Goal: Information Seeking & Learning: Learn about a topic

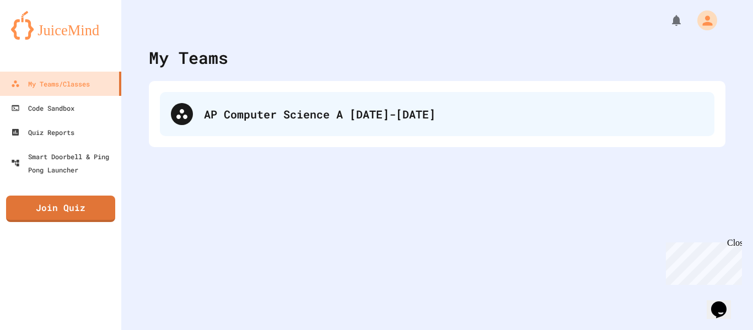
click at [359, 120] on div "AP Computer Science A [DATE]-[DATE]" at bounding box center [453, 114] width 499 height 17
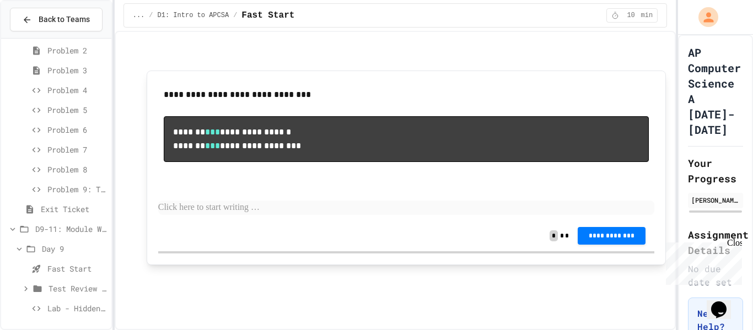
click at [67, 308] on span "Lab - Hidden Figures: Launch Weight Calculator" at bounding box center [76, 308] width 59 height 12
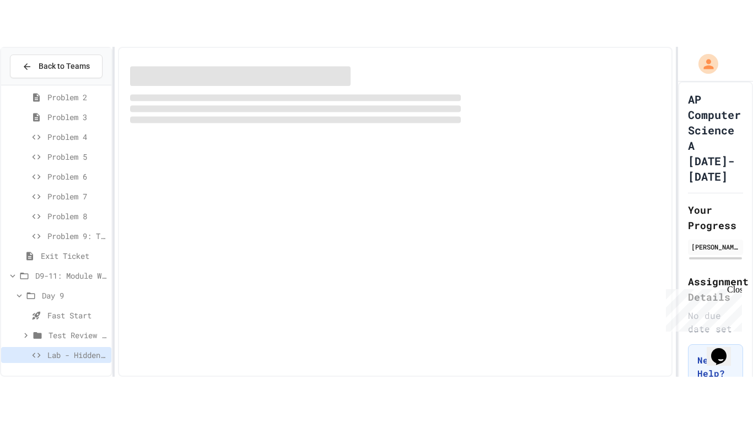
scroll to position [452, 0]
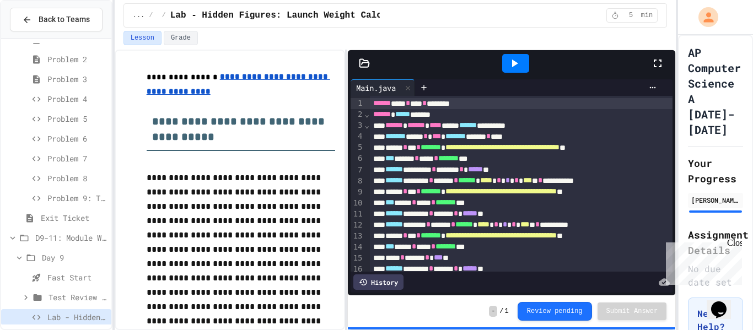
click at [663, 56] on div at bounding box center [663, 63] width 24 height 30
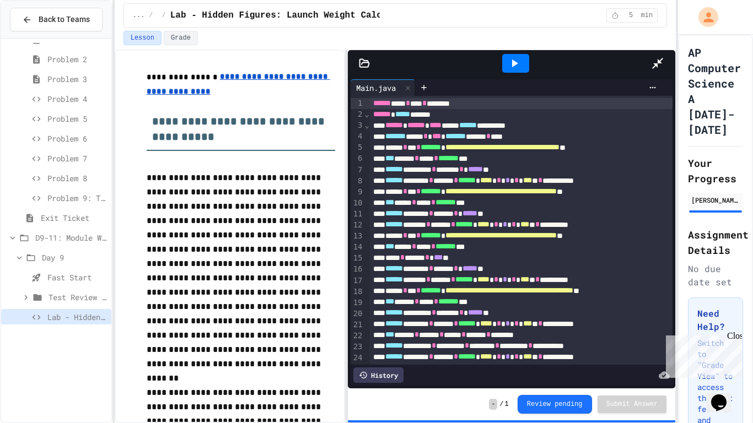
scroll to position [368, 0]
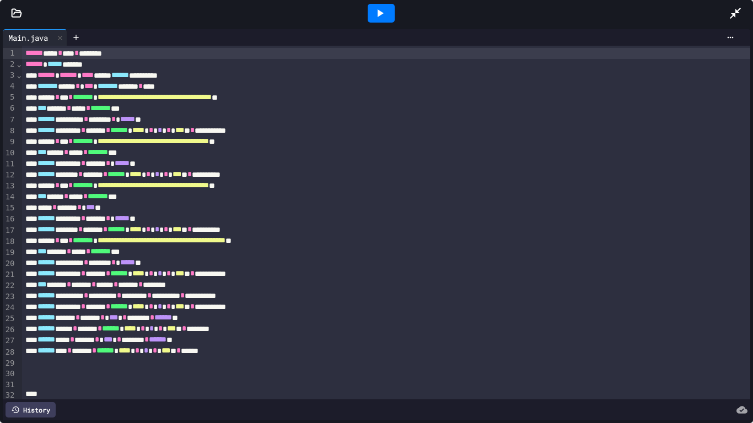
click at [394, 15] on div at bounding box center [381, 13] width 38 height 30
click at [385, 14] on icon at bounding box center [379, 13] width 13 height 13
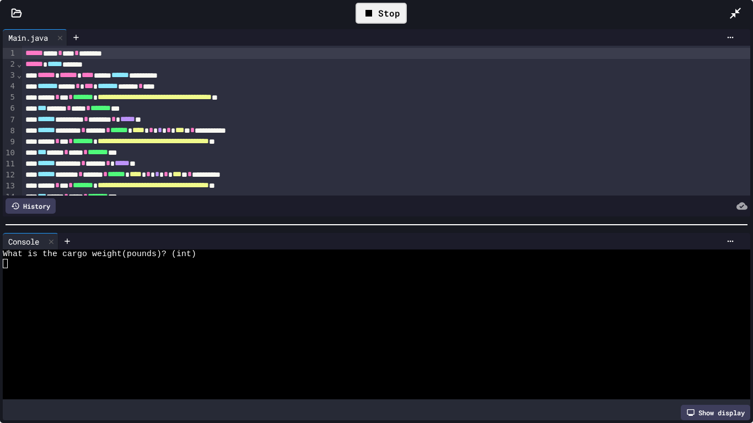
click at [196, 295] on div at bounding box center [372, 291] width 739 height 9
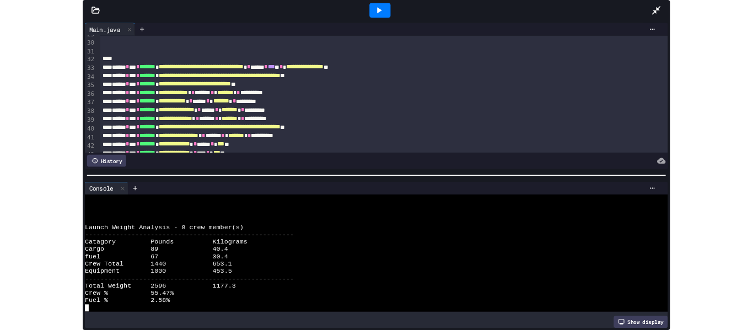
scroll to position [351, 0]
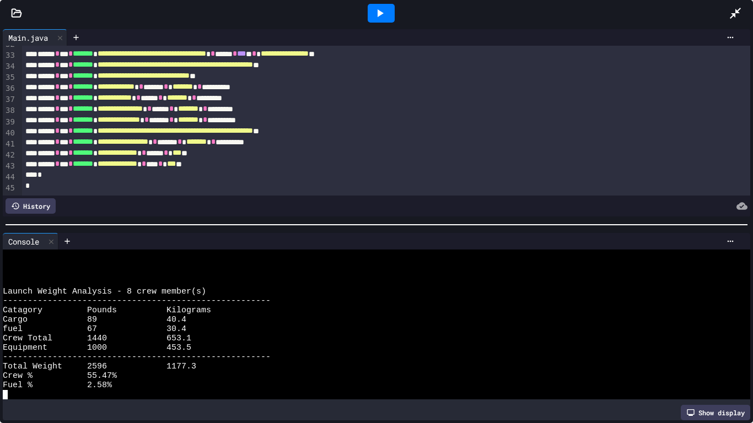
click at [140, 123] on span "**********" at bounding box center [119, 120] width 42 height 8
click at [744, 13] on div at bounding box center [740, 13] width 24 height 30
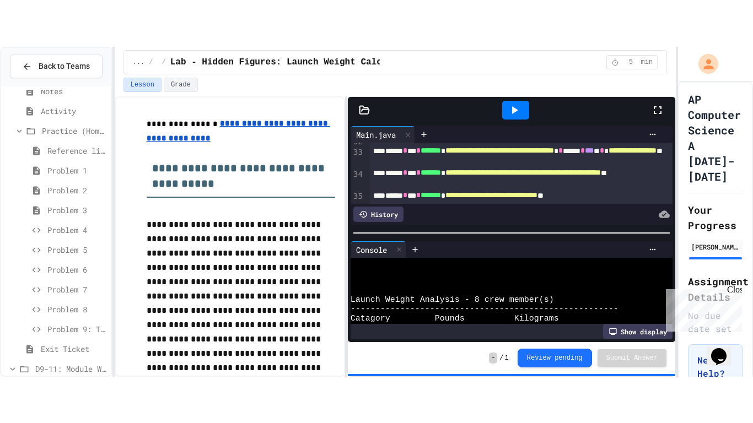
scroll to position [178, 0]
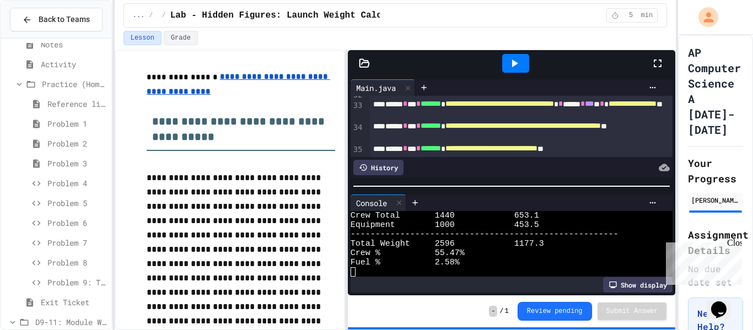
click at [652, 66] on icon at bounding box center [657, 63] width 13 height 13
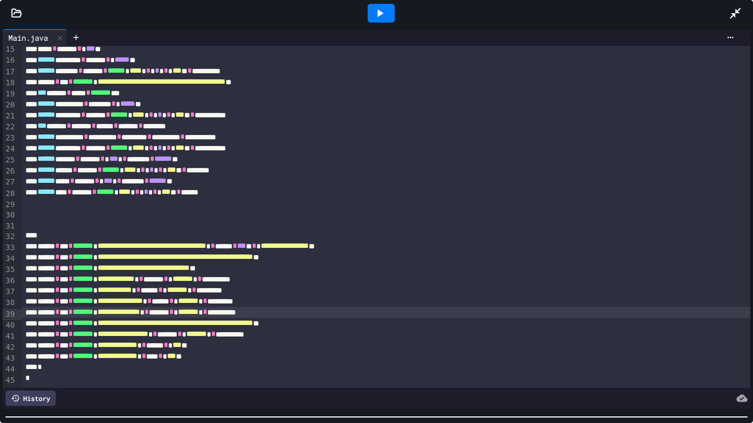
click at [402, 329] on div at bounding box center [376, 417] width 753 height 11
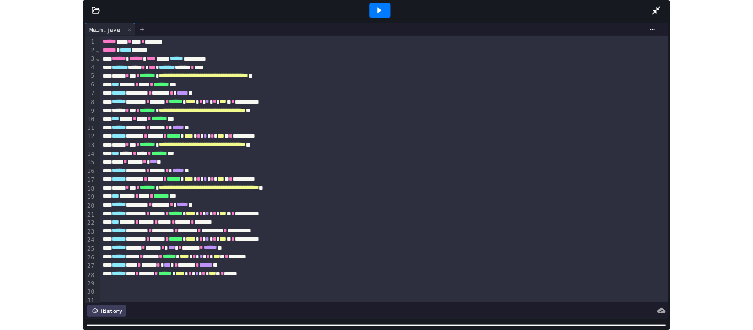
scroll to position [159, 0]
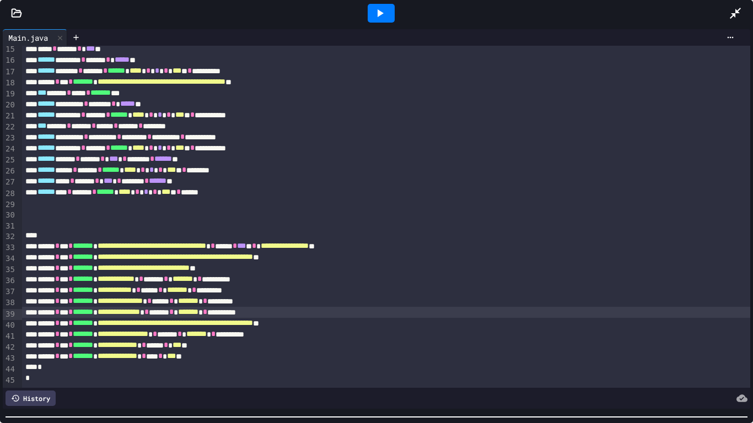
click at [727, 16] on div at bounding box center [380, 13] width 695 height 30
click at [743, 19] on div at bounding box center [740, 13] width 24 height 30
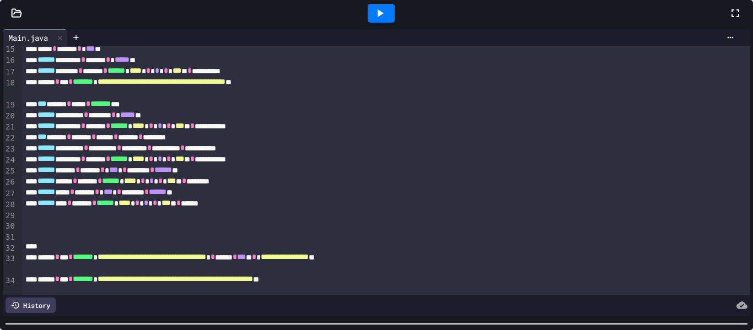
scroll to position [234, 0]
